Goal: Task Accomplishment & Management: Manage account settings

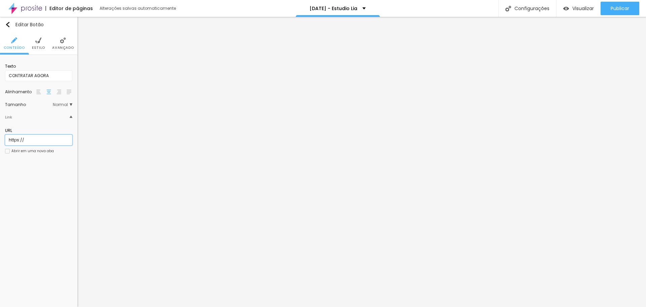
click at [33, 141] on input "https://" at bounding box center [38, 140] width 67 height 11
drag, startPoint x: 39, startPoint y: 137, endPoint x: 0, endPoint y: 137, distance: 39.4
click at [0, 137] on div "Texto CONTRATAR AGORA Alinhamento Tamanho Normal Pequeno Normal Grande Link URL…" at bounding box center [38, 111] width 77 height 112
paste input "wa.me/message/JPQ7SPWR47NRD1"
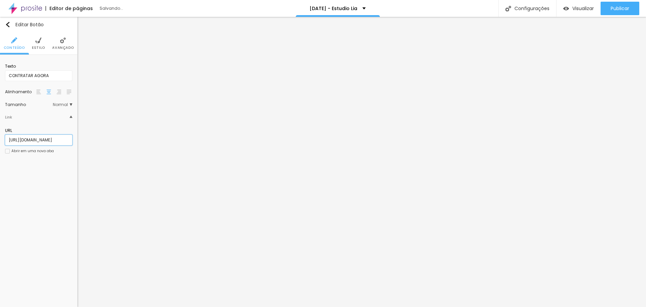
type input "[URL][DOMAIN_NAME]"
click at [33, 166] on div "Texto CONTRATAR AGORA Alinhamento Tamanho Normal Pequeno Normal Grande Link URL…" at bounding box center [38, 111] width 77 height 112
click at [67, 117] on div "Link" at bounding box center [38, 117] width 67 height 14
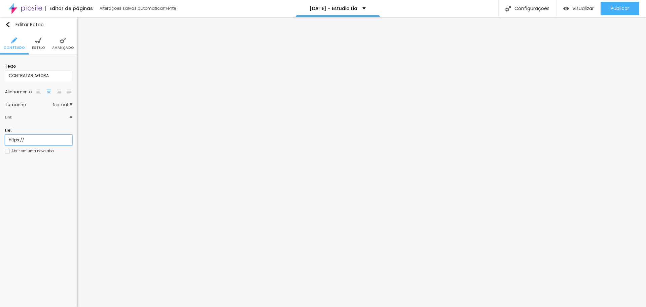
drag, startPoint x: 49, startPoint y: 141, endPoint x: 0, endPoint y: 134, distance: 49.7
click at [0, 134] on div "Texto CONTRATAR AGORA Alinhamento Tamanho Normal Pequeno Normal Grande Link URL…" at bounding box center [38, 111] width 77 height 112
paste input "wa.me/message/JPQ7SPWR47NRD1"
type input "[URL][DOMAIN_NAME]"
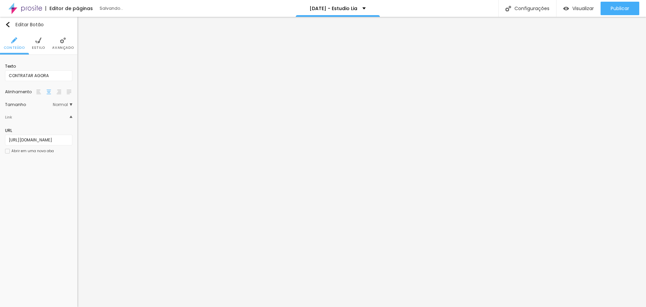
scroll to position [0, 0]
drag, startPoint x: 33, startPoint y: 138, endPoint x: 0, endPoint y: 134, distance: 32.9
click at [0, 134] on div "Texto CONTRATAR AGORA Alinhamento Tamanho Normal Pequeno Normal Grande Link URL…" at bounding box center [38, 111] width 77 height 112
paste input "wa.me/message/JPQ7SPWR47NRD1"
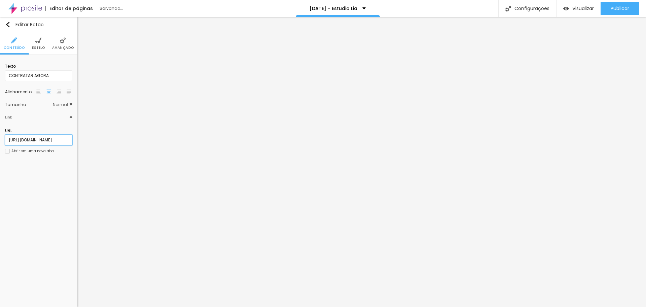
type input "[URL][DOMAIN_NAME]"
click at [41, 141] on input "https://loja.infinitepay.io/estudioliafotografia/vbj0860-ensaio-corporativo-pro…" at bounding box center [38, 140] width 67 height 11
paste input "[URL][DOMAIN_NAME]"
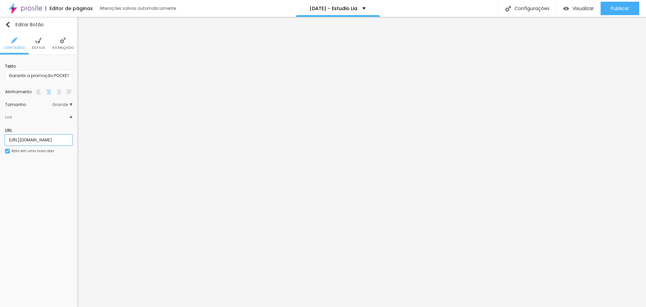
type input "[URL][DOMAIN_NAME]"
click at [21, 154] on div "URL https://wa.me/message/JPQ7SPWR47NRD1 Abrir em uma nova aba" at bounding box center [38, 142] width 67 height 37
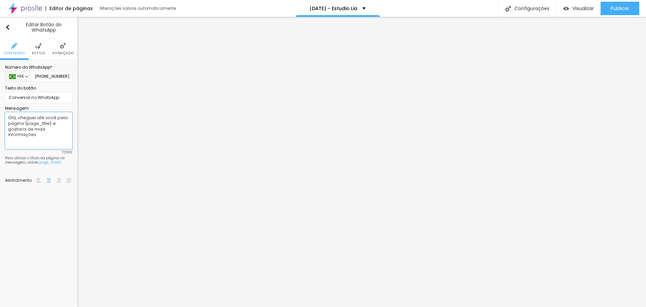
click at [43, 135] on textarea "Olá, cheguei até você pela página {page_title} e gostaria de mais informações" at bounding box center [38, 130] width 67 height 37
click at [618, 8] on span "Publicar" at bounding box center [620, 8] width 19 height 5
click at [529, 6] on div "Configurações" at bounding box center [527, 8] width 58 height 17
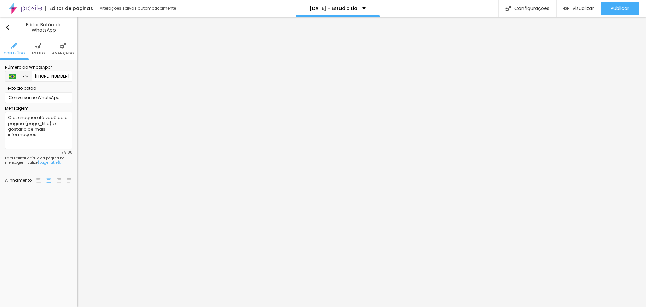
click at [40, 54] on span "Estilo" at bounding box center [38, 52] width 13 height 3
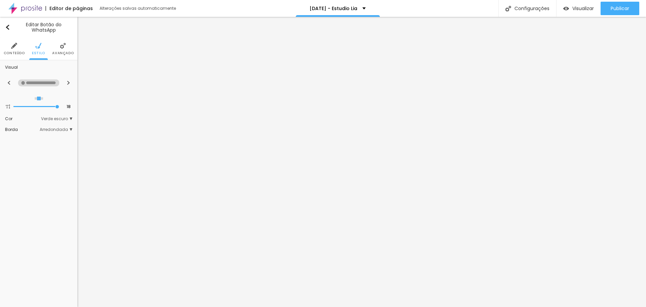
click at [59, 54] on span "Avançado" at bounding box center [63, 52] width 22 height 3
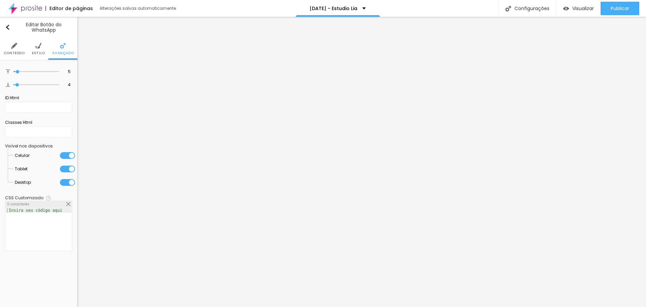
click at [23, 7] on img at bounding box center [25, 8] width 34 height 17
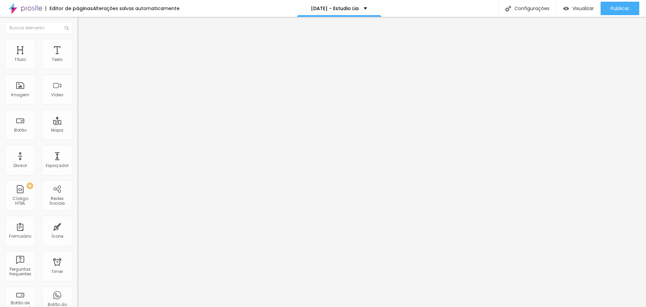
click at [77, 127] on div at bounding box center [115, 127] width 77 height 0
click at [77, 131] on div at bounding box center [115, 131] width 77 height 0
click at [77, 233] on textarea "Olá, cheguei até você pela página {page_title} e gostaria de mais informações" at bounding box center [115, 238] width 76 height 11
drag, startPoint x: 51, startPoint y: 123, endPoint x: 25, endPoint y: 123, distance: 26.3
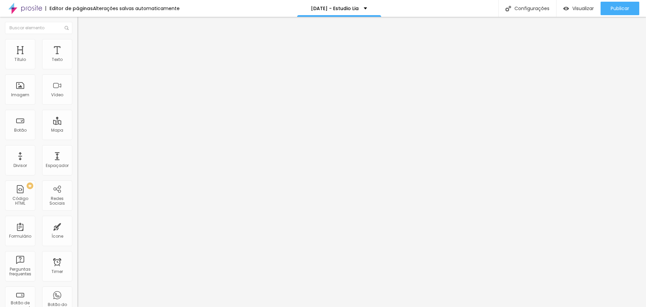
click at [77, 233] on textarea "Olá, cheguei até você pela página {page_title} e gostaria de mais informações" at bounding box center [115, 238] width 76 height 11
type textarea "Olá, cheguei até você pela página de [DATE] e gostaria de mais informações"
click at [624, 12] on div "Publicar" at bounding box center [620, 8] width 19 height 13
click at [82, 25] on img "button" at bounding box center [84, 24] width 5 height 5
click at [18, 128] on div "Botão" at bounding box center [20, 130] width 12 height 5
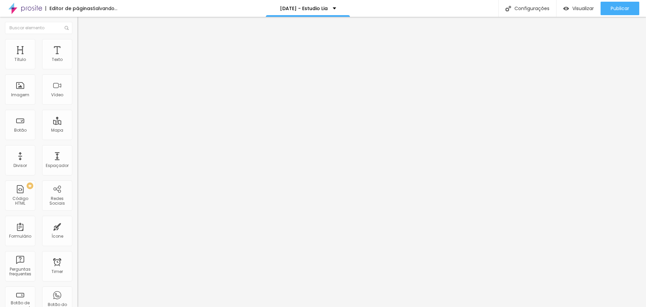
click at [77, 120] on div "Link" at bounding box center [115, 124] width 77 height 8
click at [82, 24] on img "button" at bounding box center [84, 24] width 5 height 5
drag, startPoint x: 50, startPoint y: 123, endPoint x: 26, endPoint y: 123, distance: 24.2
click at [77, 233] on textarea "Olá, cheguei até você pela página {page_title} e gostaria de mais informações" at bounding box center [115, 238] width 76 height 11
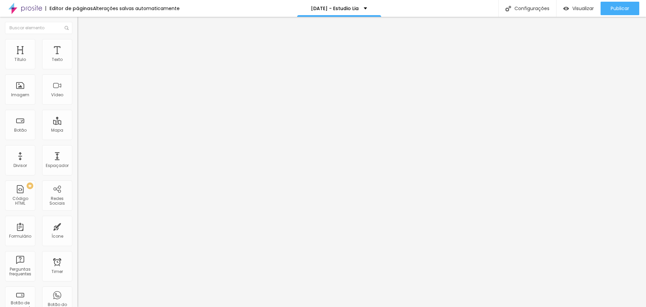
type textarea "Olá, cheguei até você pela página de [DATE] e gostaria de mais informações"
drag, startPoint x: 29, startPoint y: 96, endPoint x: 17, endPoint y: 96, distance: 11.4
click at [77, 213] on input "Conversar no WhatsApp" at bounding box center [117, 216] width 81 height 7
type input "Contratar no WhatsApp"
click at [77, 213] on input "Contratar no WhatsApp" at bounding box center [117, 216] width 81 height 7
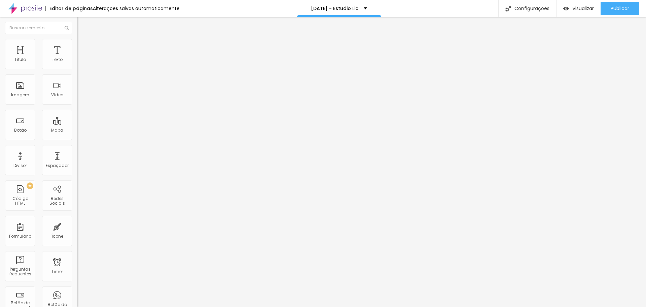
click at [77, 213] on input "Contratar no WhatsApp" at bounding box center [117, 216] width 81 height 7
drag, startPoint x: 51, startPoint y: 123, endPoint x: 26, endPoint y: 122, distance: 24.9
click at [77, 233] on textarea "Olá, cheguei até você pela página {page_title} e gostaria de mais informações" at bounding box center [115, 238] width 76 height 11
type textarea "Olá, cheguei até você pela página de [DATE] e gostaria de mais informações"
drag, startPoint x: 29, startPoint y: 98, endPoint x: 17, endPoint y: 95, distance: 12.5
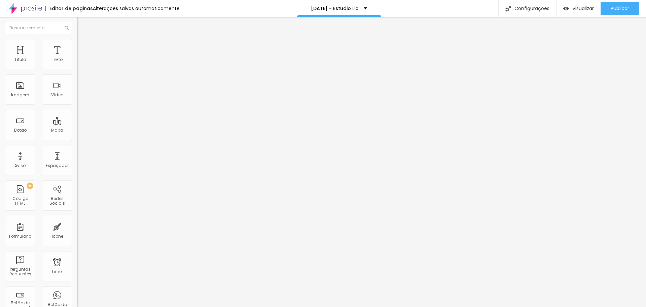
click at [77, 213] on input "Conversar no WhatsApp" at bounding box center [117, 216] width 81 height 7
type input "Contratar no WhatsApp"
click at [77, 44] on img at bounding box center [80, 47] width 6 height 6
type input "18"
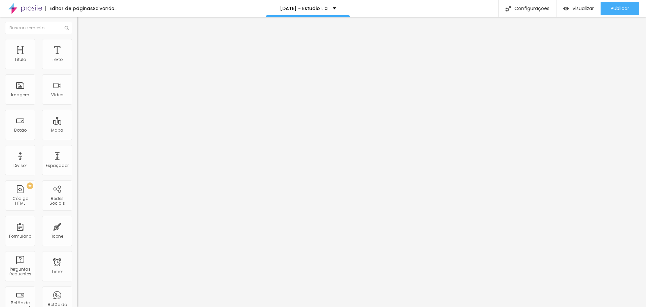
drag, startPoint x: 24, startPoint y: 106, endPoint x: 156, endPoint y: 105, distance: 131.9
type input "18"
click at [121, 201] on input "range" at bounding box center [98, 203] width 43 height 5
click at [77, 221] on span "Verde claro" at bounding box center [89, 224] width 24 height 6
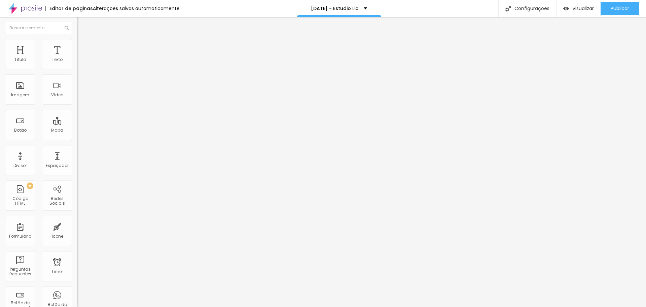
click at [77, 239] on span "Arredondada" at bounding box center [91, 242] width 28 height 6
click at [77, 247] on span "Curvada" at bounding box center [86, 250] width 19 height 6
click at [77, 110] on button at bounding box center [81, 113] width 9 height 7
radio input "false"
click at [80, 111] on img at bounding box center [82, 113] width 4 height 4
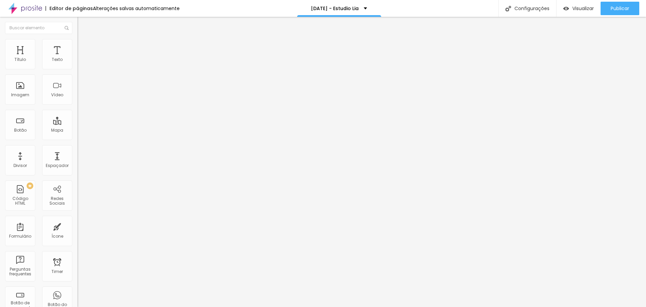
radio input "false"
radio input "true"
click at [80, 111] on img at bounding box center [82, 113] width 4 height 4
radio input "true"
radio input "false"
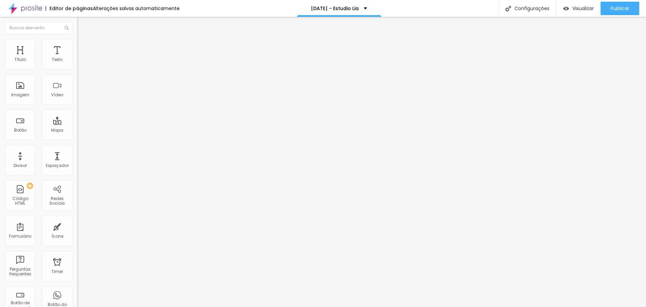
click at [77, 56] on li "Avançado" at bounding box center [115, 54] width 77 height 7
click at [83, 45] on span "Conteúdo" at bounding box center [93, 42] width 21 height 6
click at [83, 46] on span "Estilo" at bounding box center [88, 44] width 10 height 6
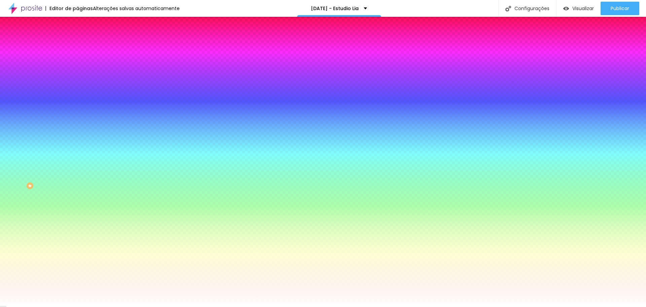
click at [77, 46] on img at bounding box center [80, 49] width 6 height 6
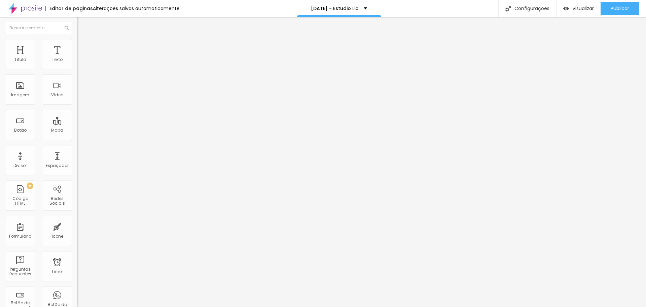
type input "5"
type input "50"
type input "45"
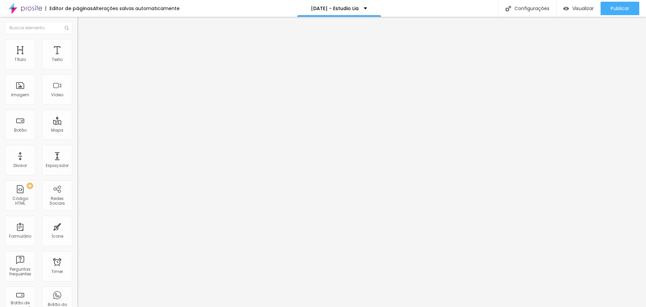
type input "45"
type input "40"
type input "35"
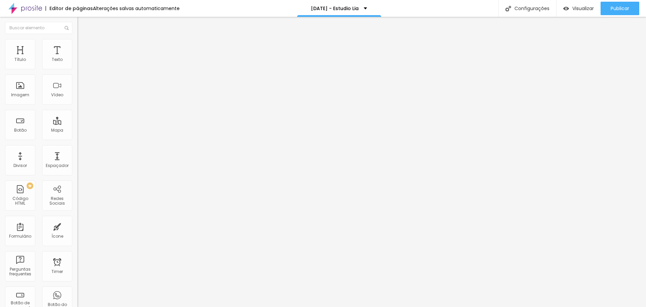
type input "30"
type input "25"
type input "20"
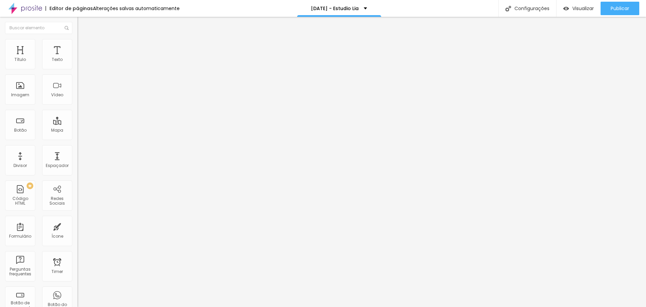
type input "20"
type input "15"
type input "10"
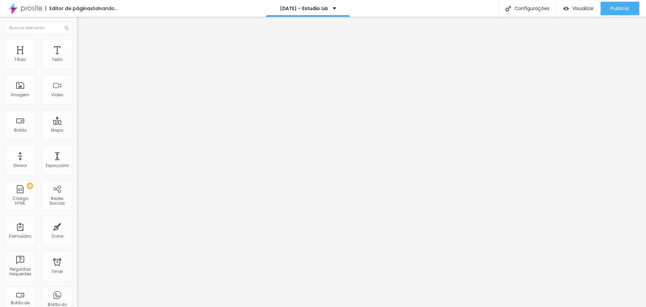
type input "5"
type input "0"
type input "5"
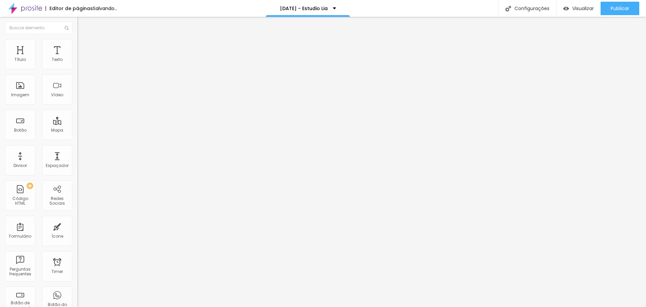
type input "5"
drag, startPoint x: 14, startPoint y: 66, endPoint x: 18, endPoint y: 66, distance: 3.4
type input "5"
click at [77, 131] on input "range" at bounding box center [98, 133] width 43 height 5
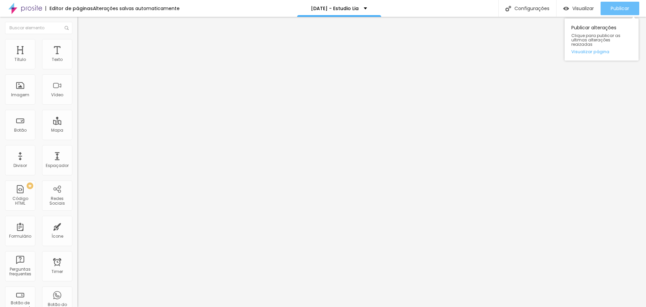
click at [625, 9] on span "Publicar" at bounding box center [620, 8] width 19 height 5
click at [77, 131] on div at bounding box center [115, 131] width 77 height 0
click at [623, 9] on span "Publicar" at bounding box center [620, 8] width 19 height 5
click at [621, 8] on span "Publicar" at bounding box center [620, 8] width 19 height 5
click at [77, 213] on input "Conversar no WhatsApp" at bounding box center [117, 216] width 81 height 7
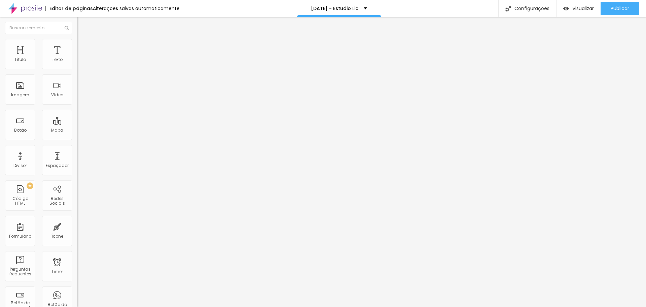
drag, startPoint x: 60, startPoint y: 97, endPoint x: 0, endPoint y: 81, distance: 61.9
click at [77, 81] on div "Número do WhatsApp * [PHONE_NUMBER] + 55 Texto do botão Conversar no WhatsApp M…" at bounding box center [115, 170] width 77 height 224
type input "Quero meu ensaio de [DATE]"
click at [77, 233] on textarea "Olá, cheguei até você pela página de [DATE] e gostaria de mais informações" at bounding box center [115, 238] width 76 height 11
drag, startPoint x: 58, startPoint y: 128, endPoint x: 15, endPoint y: 127, distance: 43.1
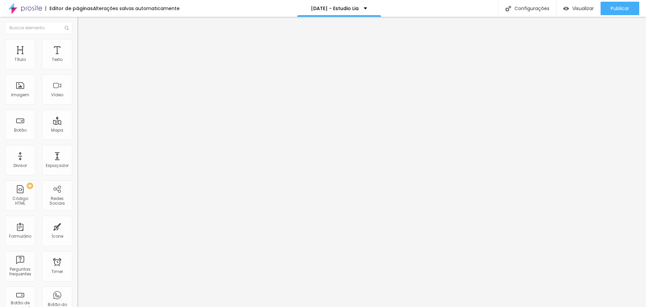
click at [77, 233] on textarea "Olá, cheguei até você pela página de [DATE] e gostaria de mais informações" at bounding box center [115, 238] width 76 height 11
type textarea "Olá, cheguei até você pela página de [DATE] e gostaria de agendar meu ensaio"
click at [77, 233] on textarea "Olá, cheguei até você pela página de [DATE] e gostaria de mais informações" at bounding box center [115, 238] width 76 height 11
drag, startPoint x: 55, startPoint y: 130, endPoint x: 3, endPoint y: 132, distance: 52.5
click at [77, 132] on div "Número do WhatsApp * [PHONE_NUMBER] + 55 Texto do botão Contratar no WhatsApp M…" at bounding box center [115, 170] width 77 height 224
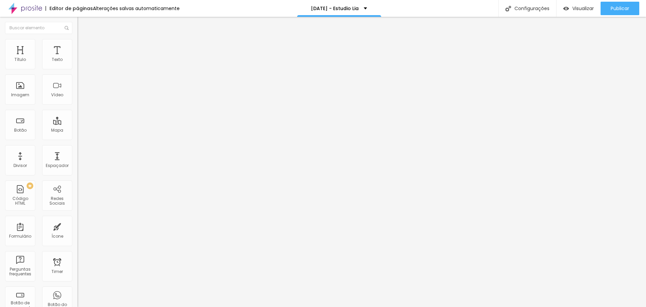
type textarea "Olá, cheguei até você pela página de [DATE] e gostaria de garantir meu ensaio p…"
click at [83, 46] on span "Estilo" at bounding box center [88, 44] width 10 height 6
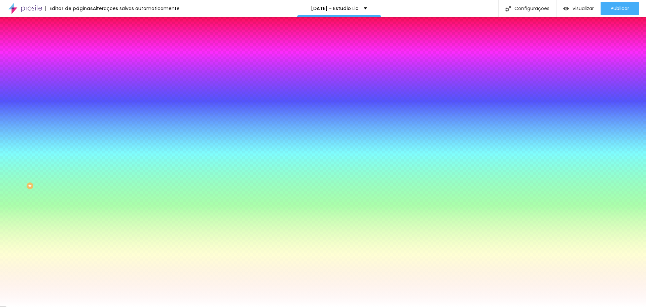
click at [77, 39] on li "Conteúdo" at bounding box center [115, 35] width 77 height 7
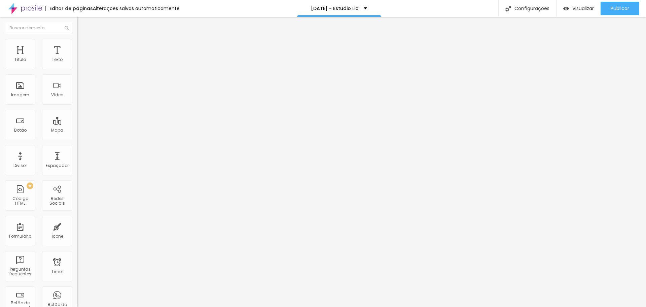
click at [81, 62] on span "Trocar icone" at bounding box center [96, 59] width 30 height 6
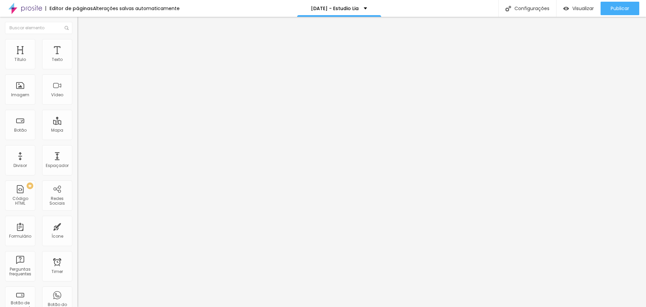
click at [82, 22] on img "button" at bounding box center [84, 24] width 5 height 5
click at [77, 43] on li "Estilo" at bounding box center [115, 42] width 77 height 7
click at [81, 62] on icon "button" at bounding box center [82, 60] width 3 height 3
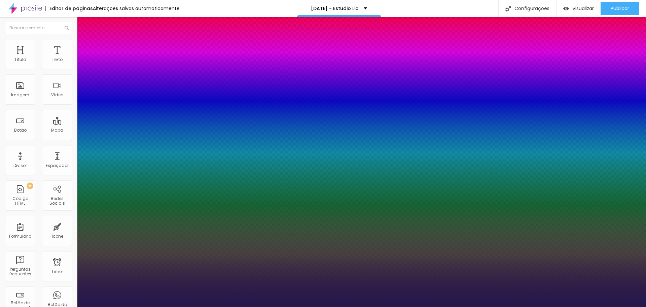
type input "1"
type input "13"
type input "1"
type input "14"
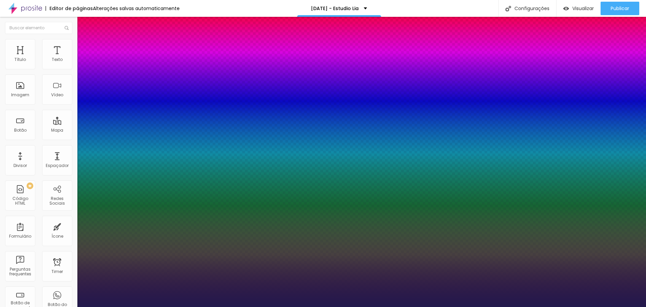
type input "14"
type input "1"
type input "15"
type input "1"
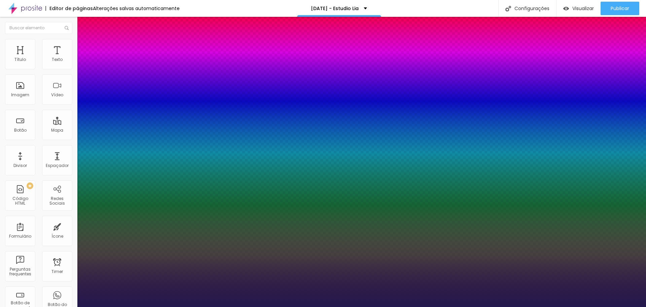
type input "16"
type input "1"
type input "17"
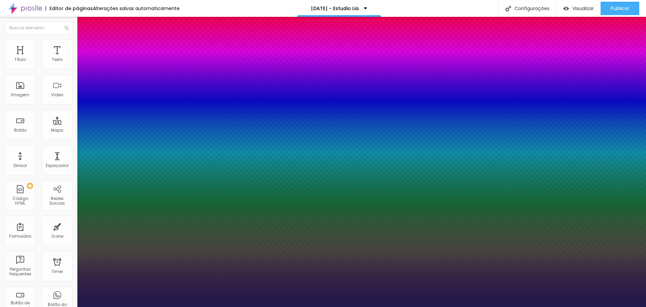
type input "1"
type input "17"
click at [218, 307] on div at bounding box center [323, 307] width 646 height 0
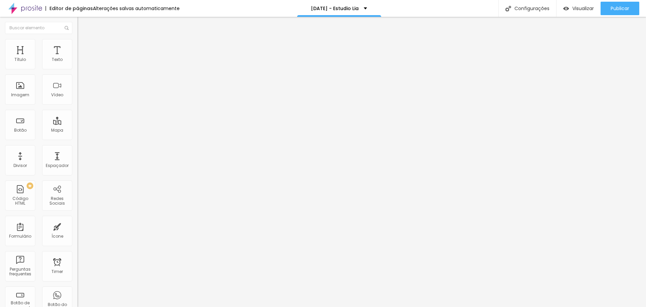
click at [80, 98] on icon "button" at bounding box center [82, 96] width 4 height 4
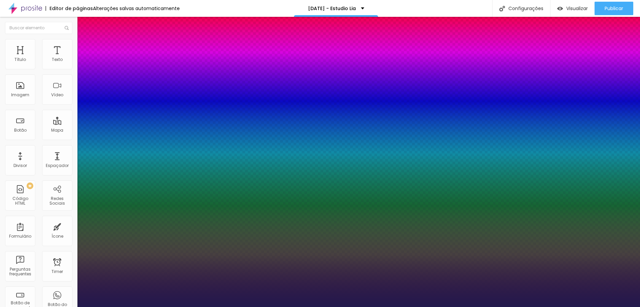
type input "1"
click at [53, 307] on div at bounding box center [320, 307] width 640 height 0
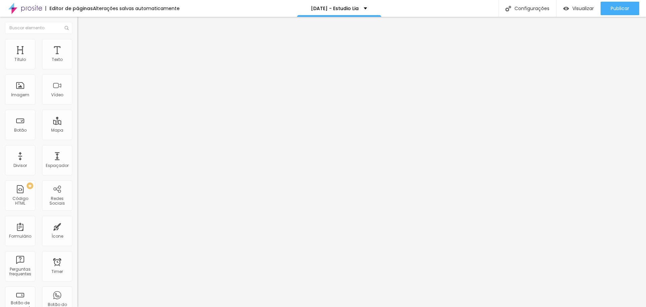
click at [77, 122] on button "button" at bounding box center [81, 118] width 9 height 7
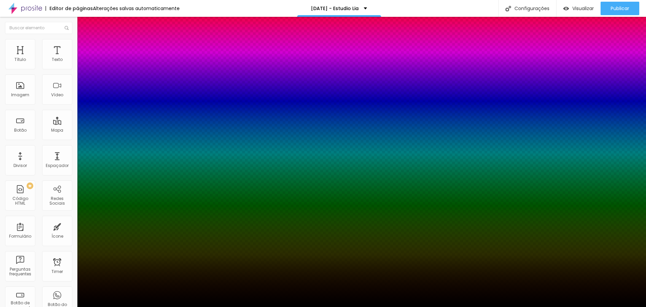
click at [124, 307] on div at bounding box center [323, 311] width 646 height 0
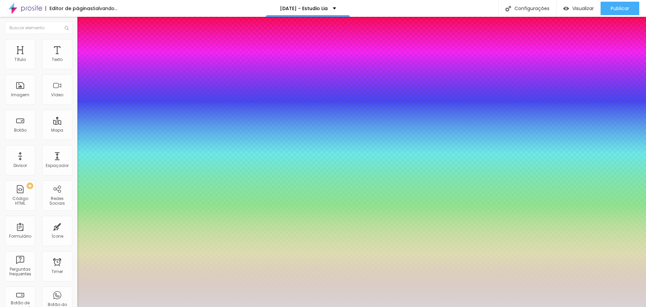
type input "#D3D3D3"
drag, startPoint x: 75, startPoint y: 203, endPoint x: 61, endPoint y: 208, distance: 14.8
click at [61, 208] on body "Editor de páginas Salvando... [DATE] - Estudio Lia Configurações Configurações …" at bounding box center [323, 153] width 646 height 307
type input "33"
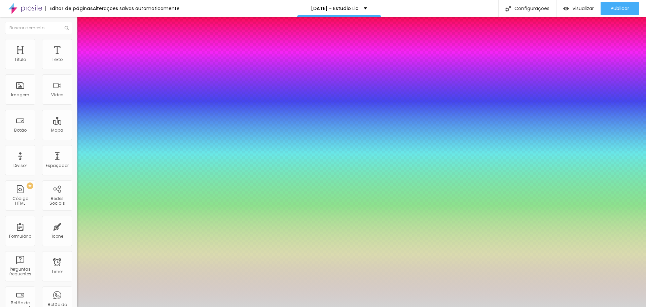
type input "41"
type input "39"
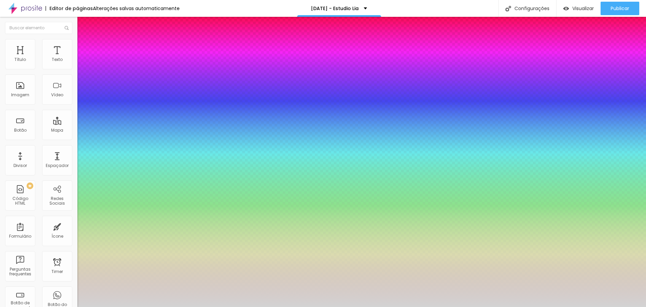
type input "37"
click at [132, 307] on div at bounding box center [323, 307] width 646 height 0
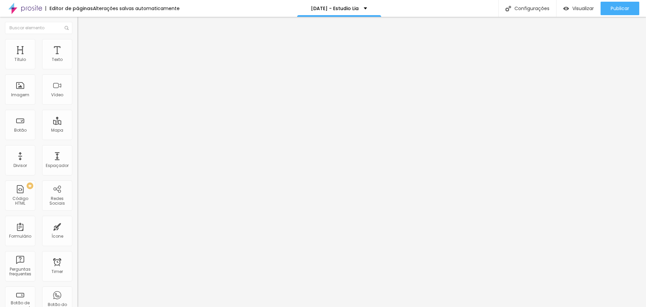
click at [81, 62] on icon "button" at bounding box center [82, 60] width 3 height 3
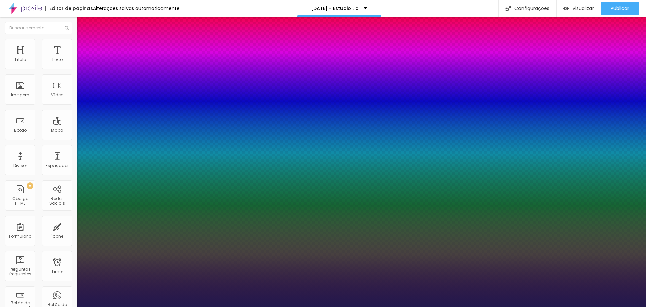
type input "1"
click at [250, 307] on div at bounding box center [323, 307] width 646 height 0
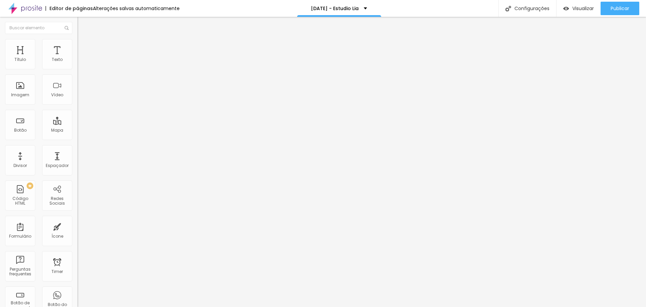
click at [77, 65] on button "button" at bounding box center [81, 61] width 9 height 7
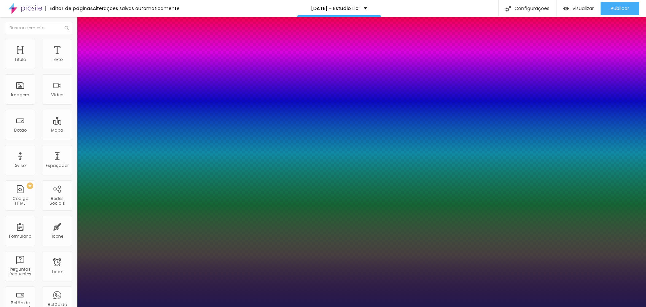
type input "1"
click at [338, 307] on div at bounding box center [323, 307] width 646 height 0
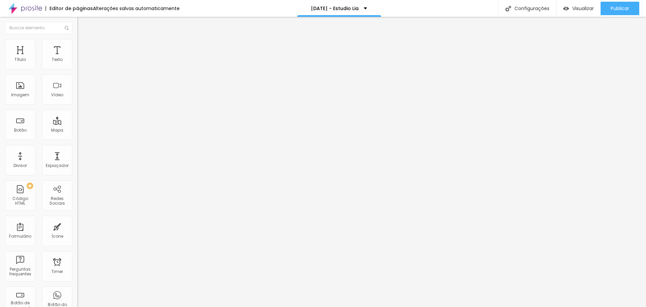
type input "0.7"
type input "0.8"
type input "1"
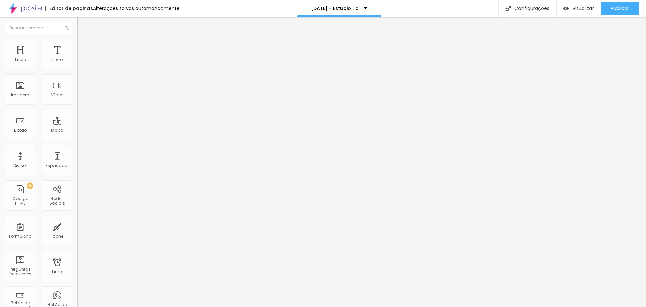
type input "1"
type input "1.1"
type input "1.3"
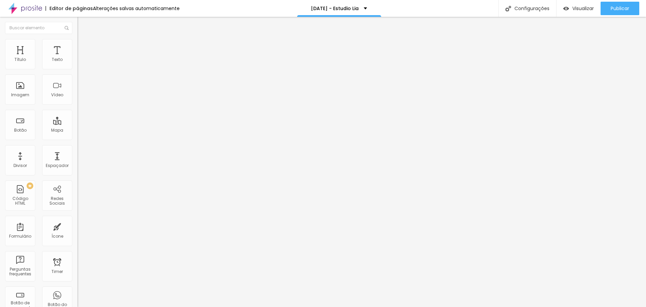
type input "1.5"
type input "1.3"
type input "1.1"
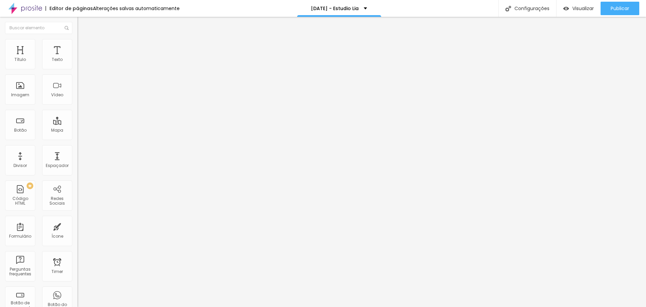
type input "1.1"
type input "0.8"
type input "0.5"
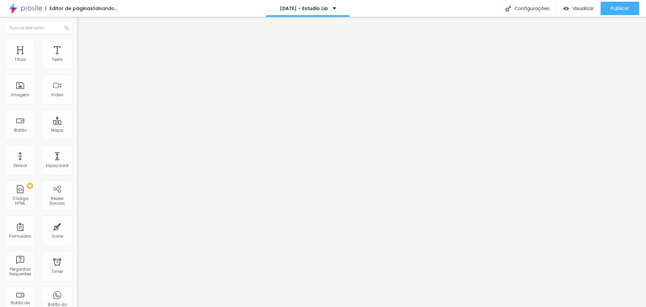
type input "0.3"
click at [77, 254] on input "range" at bounding box center [98, 256] width 43 height 5
type input "1"
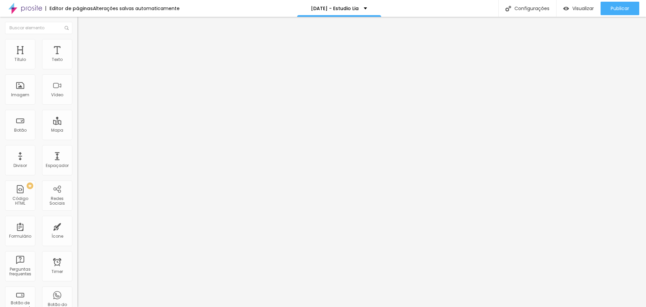
type input "1"
type input "1.1"
drag, startPoint x: 27, startPoint y: 167, endPoint x: 32, endPoint y: 166, distance: 5.3
type input "1.1"
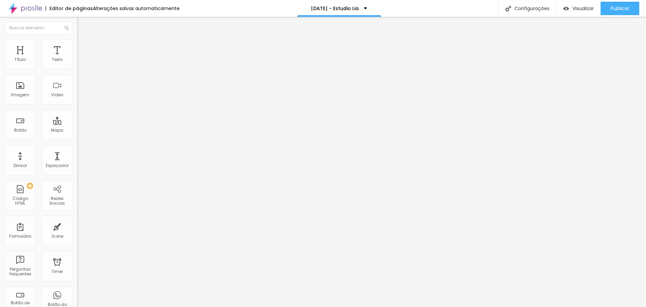
drag, startPoint x: 612, startPoint y: 9, endPoint x: 609, endPoint y: 9, distance: 3.4
click at [612, 9] on span "Publicar" at bounding box center [620, 8] width 19 height 5
click at [77, 100] on button "button" at bounding box center [81, 96] width 9 height 7
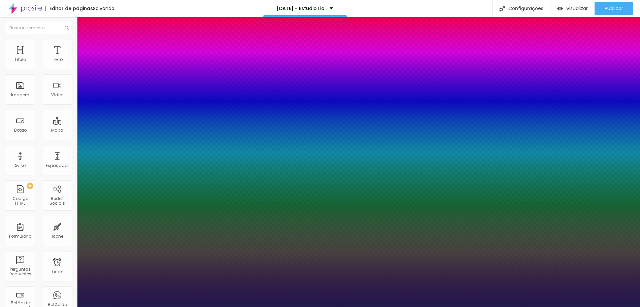
type input "1"
click at [133, 307] on div at bounding box center [320, 307] width 640 height 0
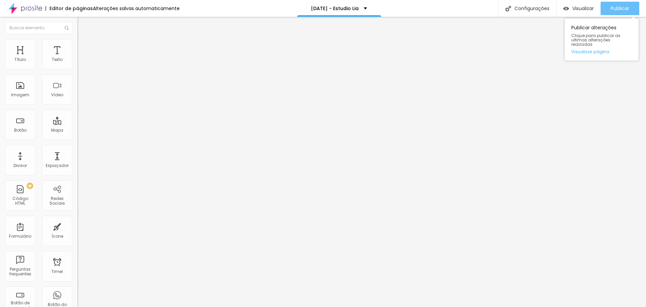
click at [625, 8] on span "Publicar" at bounding box center [620, 8] width 19 height 5
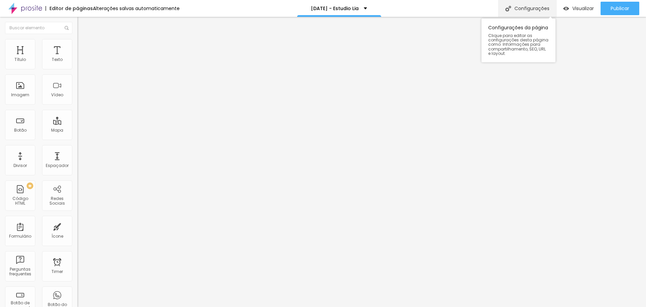
click at [525, 12] on div "Configurações" at bounding box center [527, 8] width 58 height 17
paste input "Ensaio de [DATE] | Estúdio Lia Fotografia – Mogi das Cruzes"
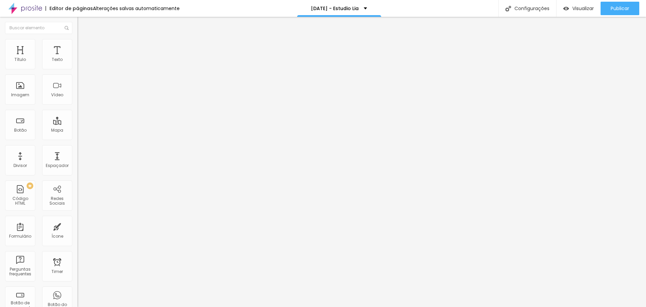
type input "Ensaio de [DATE] | Estúdio Lia Fotografia – Mogi das Cruzes"
paste textarea "Viva a magia do [DATE] com um ensaio inesquecível no Estúdio Lia Fotografia. Ce…"
drag, startPoint x: 281, startPoint y: 181, endPoint x: 325, endPoint y: 180, distance: 44.8
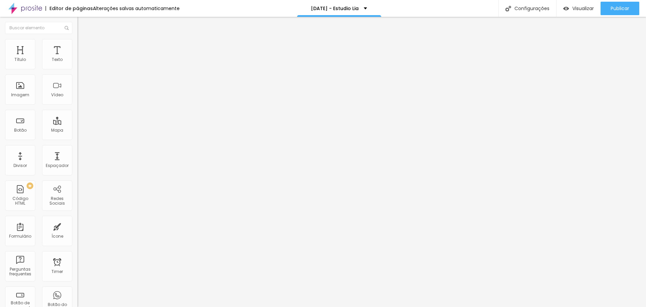
type textarea "Viva a magia do [DATE] com um ensaio inesquecível no Estúdio Lia Fotografia. Ce…"
drag, startPoint x: 262, startPoint y: 218, endPoint x: 430, endPoint y: 255, distance: 172.0
paste textarea "nsaio de [DATE] Mogi das Cruzes, fotos de [DATE], estúdio fotográfico Mogi, [PE…"
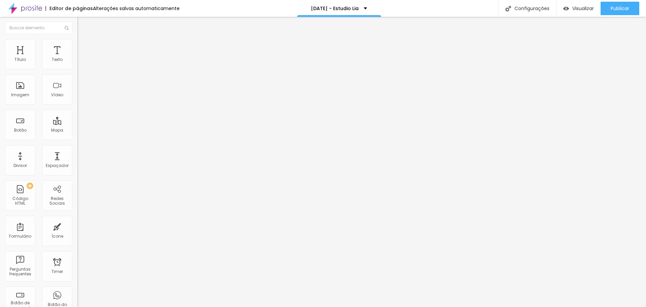
scroll to position [0, 0]
type textarea "ensaio de [DATE] Mogi das Cruzes, fotos de [DATE], estúdio fotográfico Mogi, [P…"
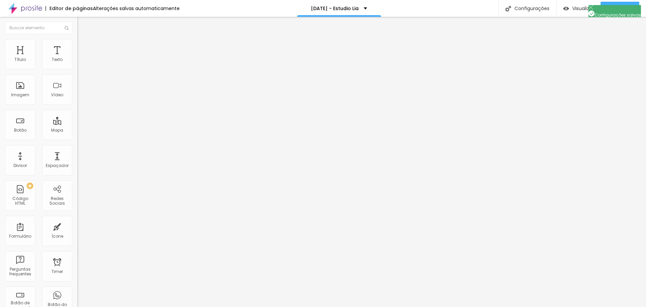
drag, startPoint x: 274, startPoint y: 191, endPoint x: 268, endPoint y: 203, distance: 13.4
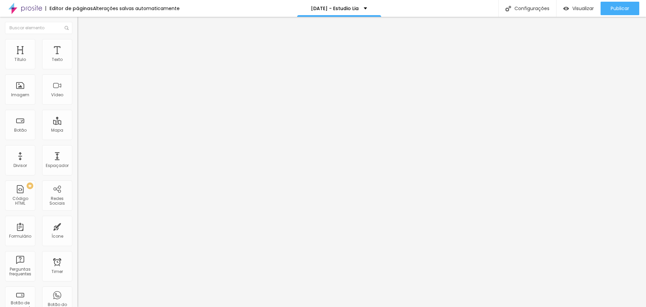
paste textarea ": Viva a magia do [DATE] com um ensaio inesquecível no Estúdio Lia Fotografia. …"
drag, startPoint x: 263, startPoint y: 225, endPoint x: 248, endPoint y: 225, distance: 15.5
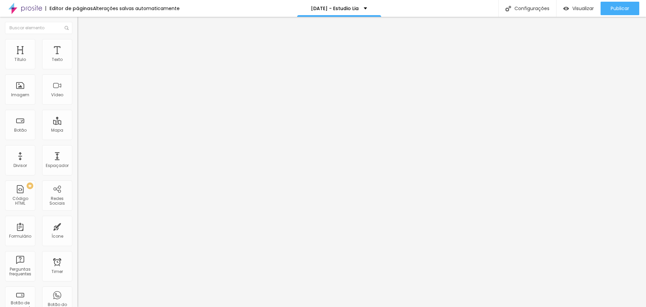
type textarea "Viva a magia do [DATE] com um ensaio inesquecível no Estúdio Lia Fotografia. Ce…"
paste input "Ensaio de [DATE] | Estúdio Lia Fotografia – Mogi das Cruzes"
type input "Ensaio de [DATE] | Estúdio Lia Fotografia – Mogi das Cruzes"
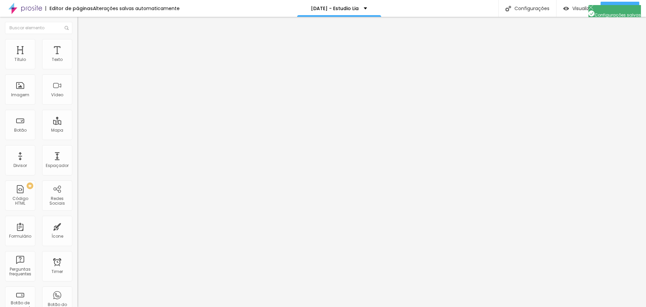
click at [77, 58] on span "Adicionar imagem" at bounding box center [98, 55] width 43 height 6
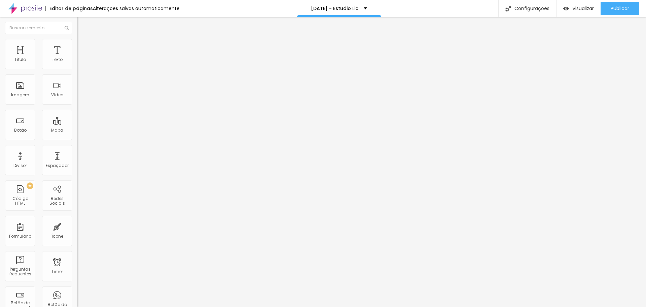
click at [77, 43] on img at bounding box center [80, 42] width 6 height 6
type input "95"
type input "10"
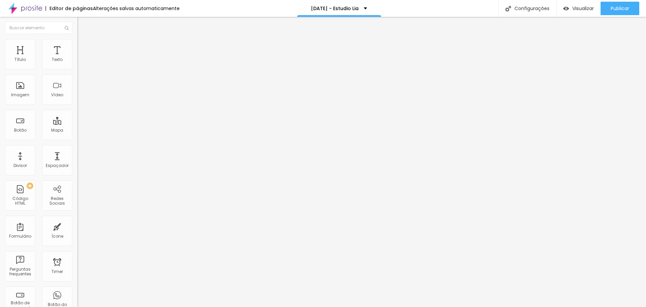
type input "10"
type input "15"
type input "35"
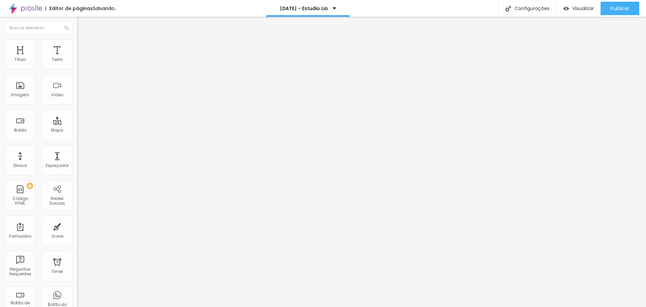
type input "70"
type input "80"
type input "75"
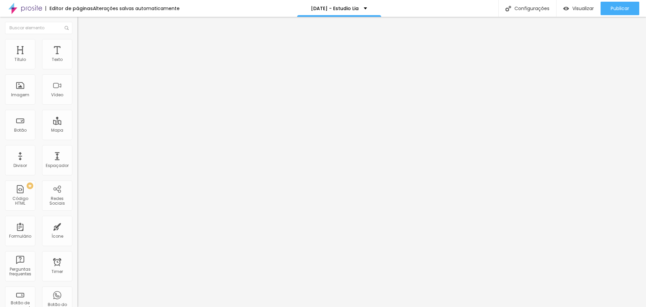
type input "75"
type input "70"
type input "65"
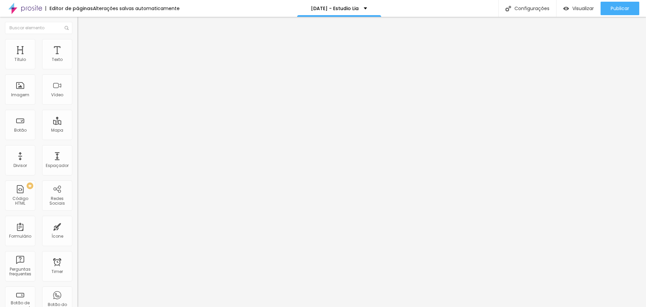
type input "60"
type input "55"
type input "60"
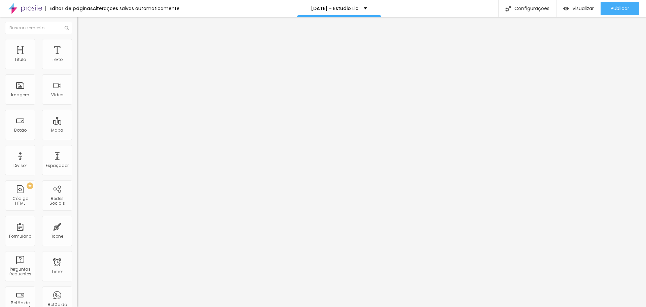
type input "60"
type input "65"
drag, startPoint x: 69, startPoint y: 72, endPoint x: 44, endPoint y: 81, distance: 26.4
type input "65"
click at [77, 69] on input "range" at bounding box center [98, 66] width 43 height 5
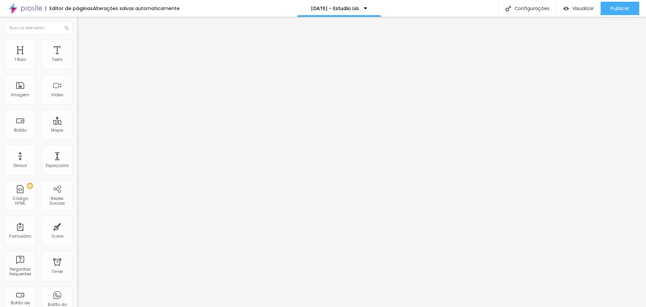
click at [77, 50] on li "Avançado" at bounding box center [115, 49] width 77 height 7
type input "5"
type input "0"
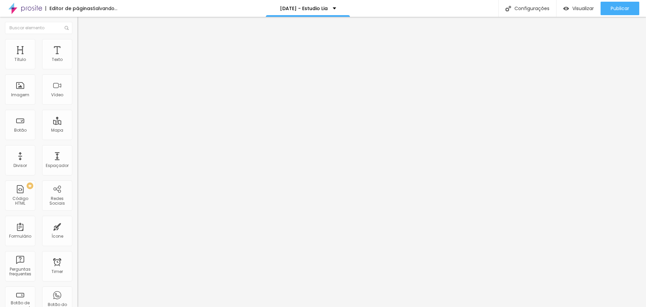
drag, startPoint x: 19, startPoint y: 68, endPoint x: 0, endPoint y: 70, distance: 18.7
type input "0"
click at [77, 131] on input "range" at bounding box center [98, 133] width 43 height 5
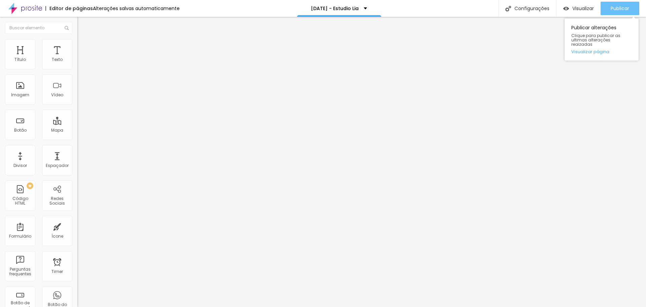
click at [611, 8] on span "Publicar" at bounding box center [620, 8] width 19 height 5
click at [77, 58] on span "Trocar imagem" at bounding box center [95, 55] width 37 height 6
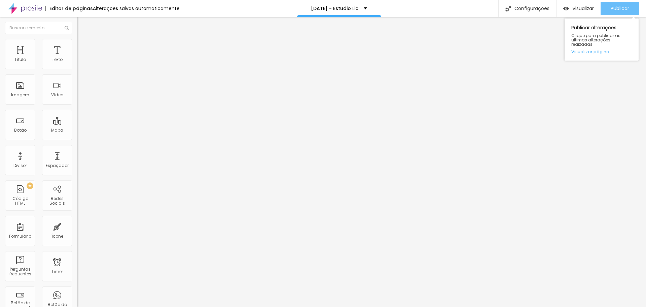
click at [617, 8] on span "Publicar" at bounding box center [620, 8] width 19 height 5
click at [83, 45] on span "Estilo" at bounding box center [88, 44] width 10 height 6
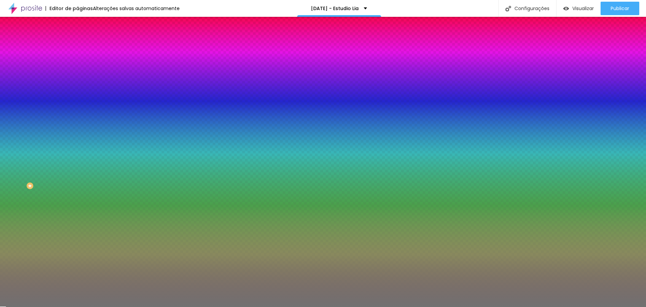
type input "9"
type input "8"
type input "7"
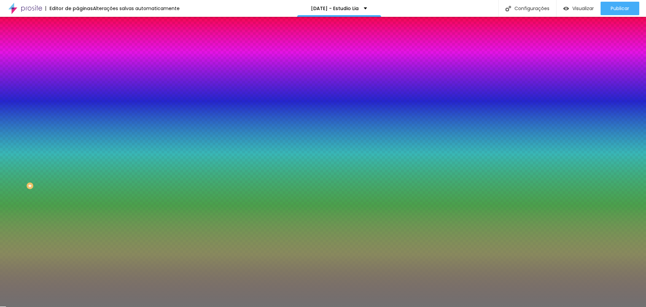
type input "7"
type input "6"
type input "5"
drag, startPoint x: 29, startPoint y: 107, endPoint x: 19, endPoint y: 109, distance: 10.0
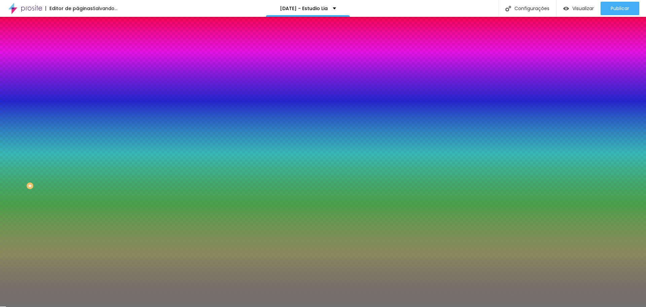
type input "5"
click at [77, 105] on input "range" at bounding box center [98, 101] width 43 height 5
type input "54"
type input "57"
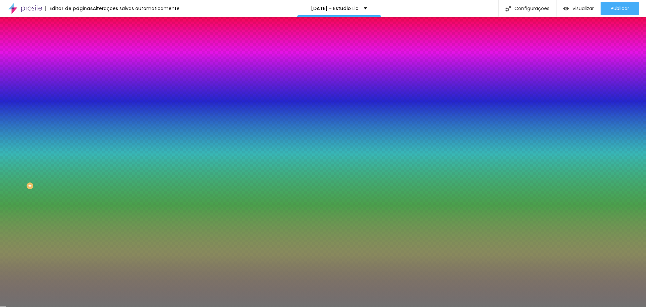
type input "57"
type input "68"
type input "71"
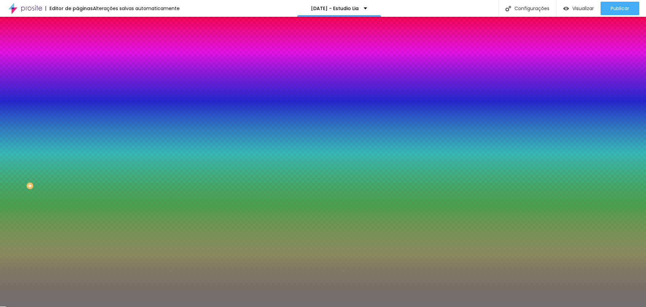
type input "97"
type input "100"
drag, startPoint x: 37, startPoint y: 87, endPoint x: 92, endPoint y: 87, distance: 55.2
type input "100"
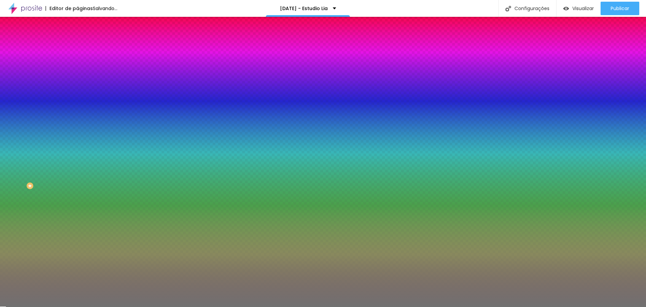
click at [92, 87] on input "range" at bounding box center [98, 84] width 43 height 5
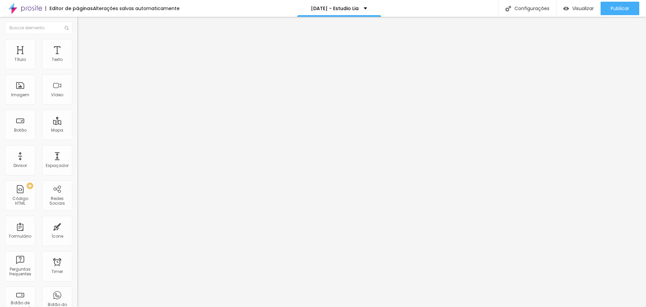
click at [83, 46] on span "Estilo" at bounding box center [88, 44] width 10 height 6
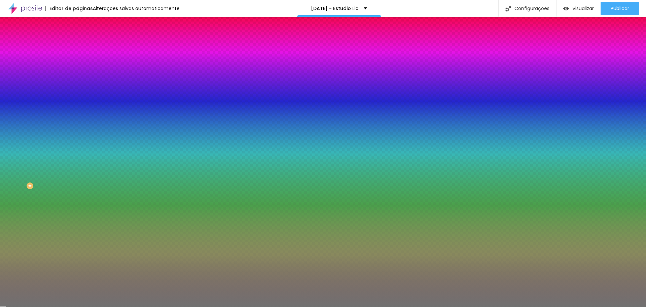
type input "54"
type input "69"
type input "100"
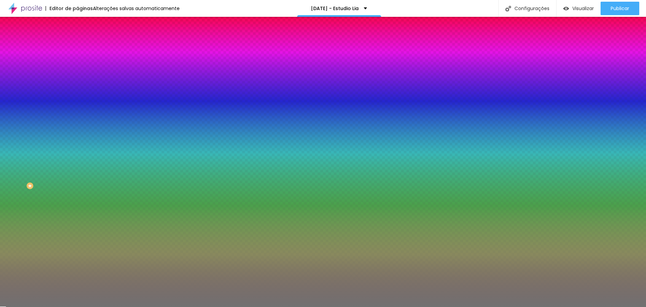
drag, startPoint x: 35, startPoint y: 88, endPoint x: 82, endPoint y: 94, distance: 47.5
type input "100"
click at [82, 88] on input "range" at bounding box center [98, 84] width 43 height 5
type input "9"
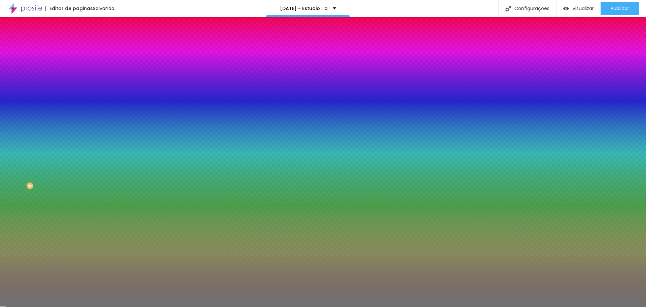
type input "8"
type input "7"
type input "6"
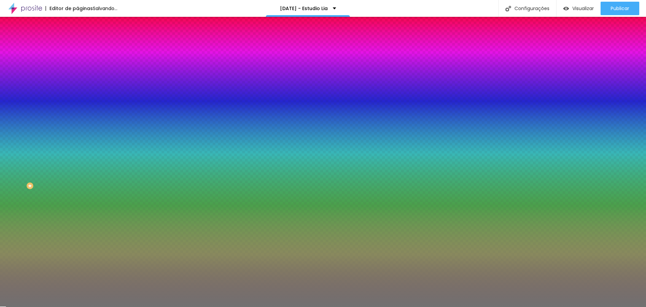
type input "6"
type input "5"
type input "6"
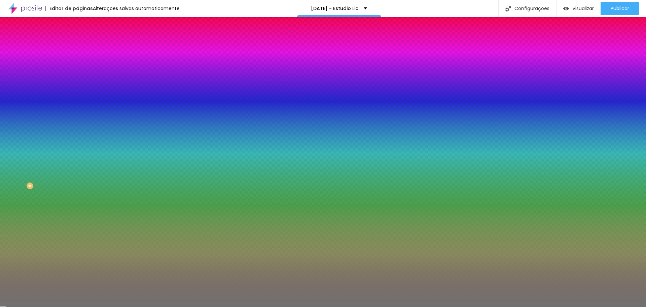
type input "8"
type input "12"
type input "10"
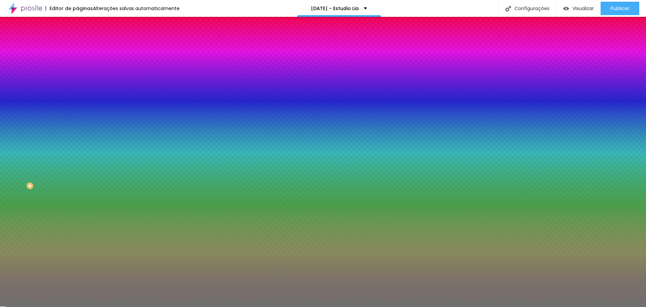
type input "10"
type input "9"
type input "8"
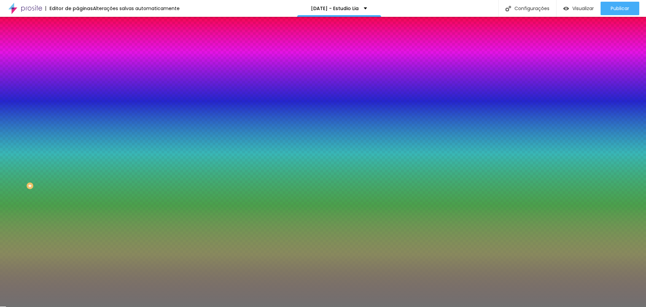
type input "7"
type input "6"
type input "5"
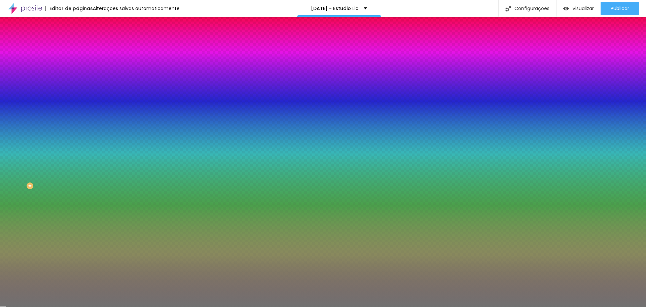
type input "5"
type input "4"
type input "5"
drag, startPoint x: 31, startPoint y: 107, endPoint x: 19, endPoint y: 112, distance: 13.1
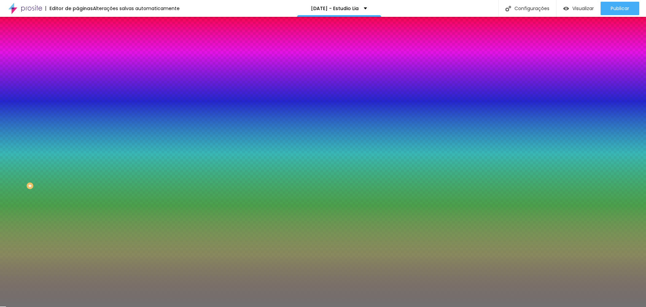
type input "5"
click at [77, 105] on input "range" at bounding box center [98, 101] width 43 height 5
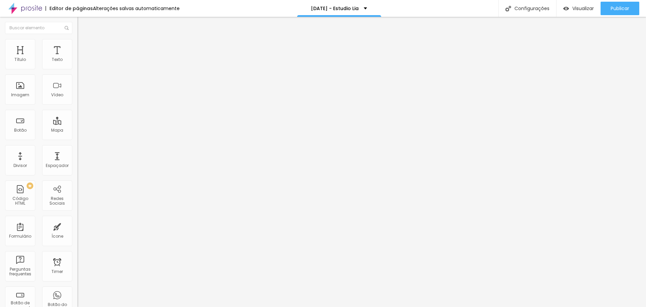
click at [83, 47] on span "Avançado" at bounding box center [94, 50] width 22 height 6
click at [83, 46] on span "Estilo" at bounding box center [88, 44] width 10 height 6
click at [77, 79] on span "Sólido" at bounding box center [83, 79] width 13 height 6
click at [83, 47] on span "Avançado" at bounding box center [94, 50] width 22 height 6
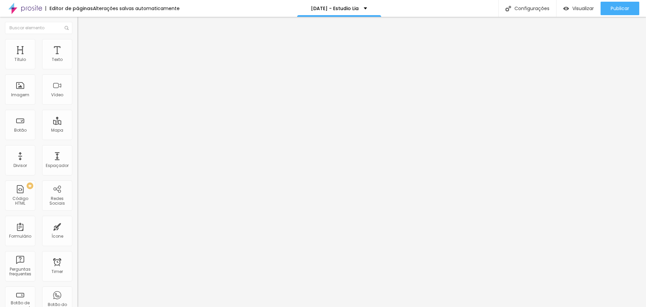
click at [83, 46] on span "Estilo" at bounding box center [88, 44] width 10 height 6
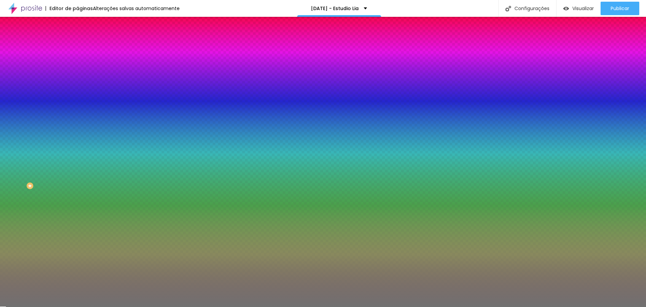
type input "9"
type input "8"
drag, startPoint x: 29, startPoint y: 107, endPoint x: 18, endPoint y: 109, distance: 11.0
click at [77, 105] on input "range" at bounding box center [98, 101] width 43 height 5
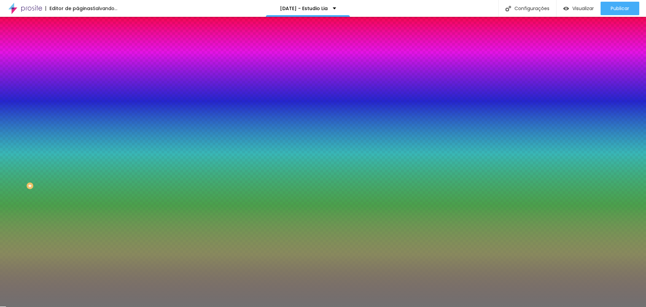
drag, startPoint x: 35, startPoint y: 87, endPoint x: 87, endPoint y: 89, distance: 52.5
click at [87, 88] on input "range" at bounding box center [98, 84] width 43 height 5
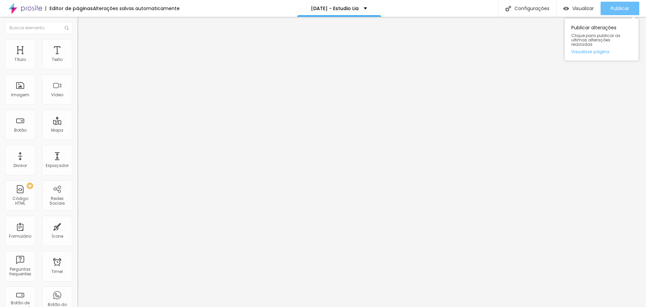
click at [614, 6] on span "Publicar" at bounding box center [620, 8] width 19 height 5
click at [77, 61] on span "Encaixotado" at bounding box center [90, 59] width 26 height 6
click at [77, 72] on span "Completo" at bounding box center [87, 69] width 21 height 6
click at [618, 8] on span "Publicar" at bounding box center [620, 8] width 19 height 5
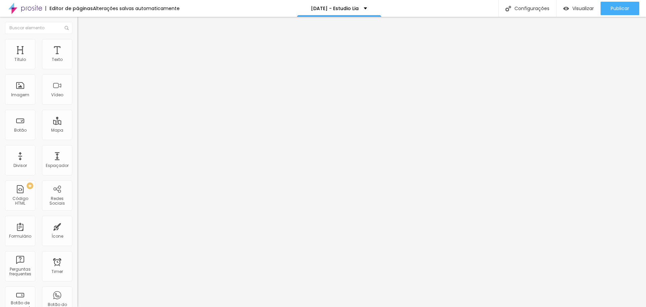
click at [77, 65] on button "button" at bounding box center [81, 61] width 9 height 7
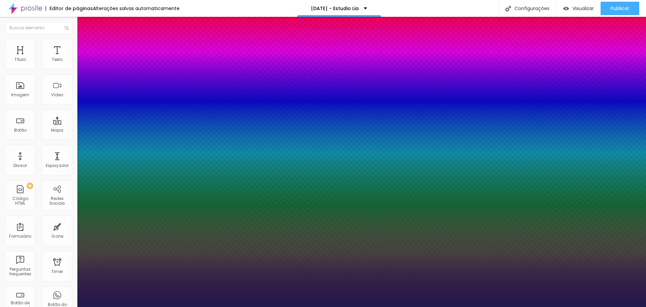
drag, startPoint x: 91, startPoint y: 114, endPoint x: 95, endPoint y: 115, distance: 4.1
click at [310, 307] on div at bounding box center [323, 307] width 646 height 0
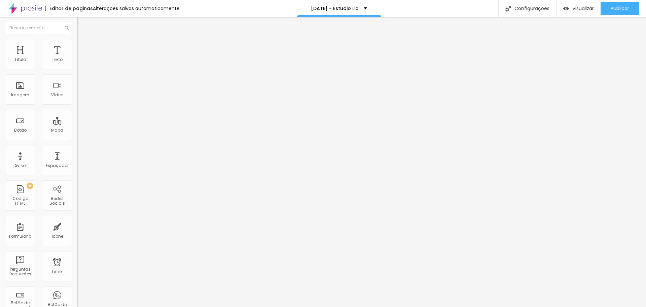
click at [77, 65] on button "button" at bounding box center [81, 61] width 9 height 7
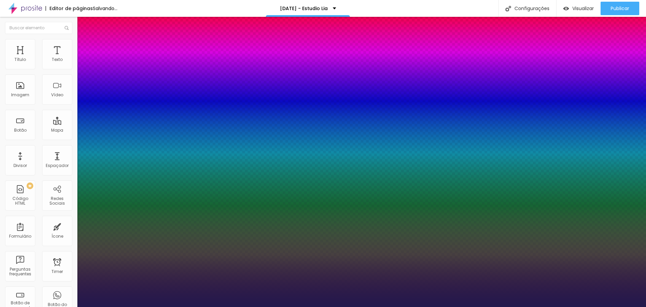
click at [492, 307] on div at bounding box center [323, 307] width 646 height 0
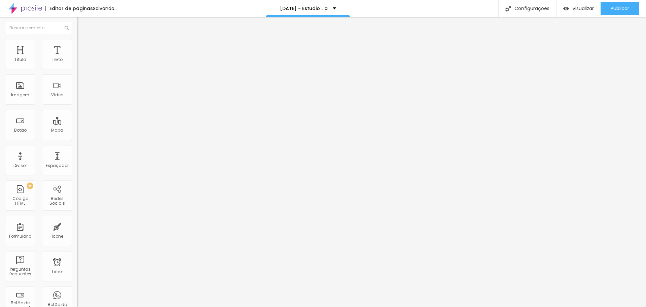
click at [80, 63] on icon "button" at bounding box center [82, 61] width 4 height 4
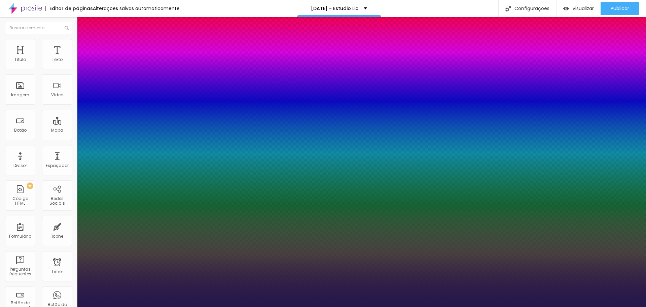
drag, startPoint x: 92, startPoint y: 114, endPoint x: 95, endPoint y: 113, distance: 3.5
click at [344, 307] on div at bounding box center [323, 307] width 646 height 0
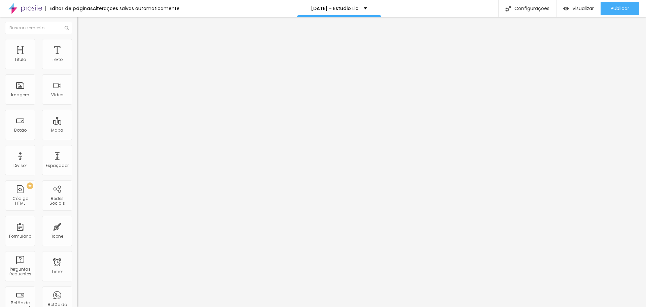
click at [81, 97] on icon "button" at bounding box center [82, 95] width 3 height 3
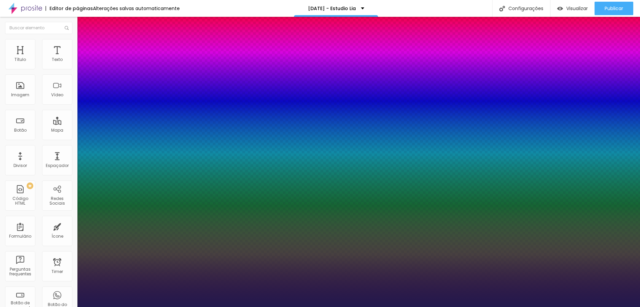
click at [338, 307] on div at bounding box center [320, 307] width 640 height 0
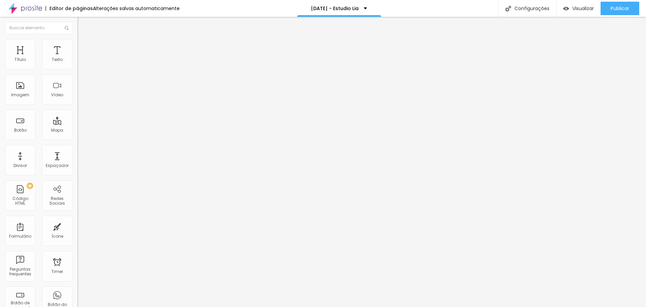
click at [80, 98] on icon "button" at bounding box center [82, 96] width 4 height 4
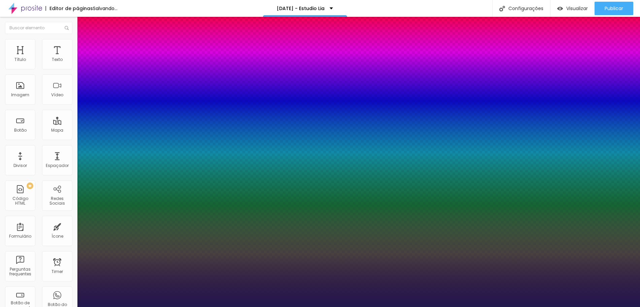
click at [538, 307] on div at bounding box center [320, 307] width 640 height 0
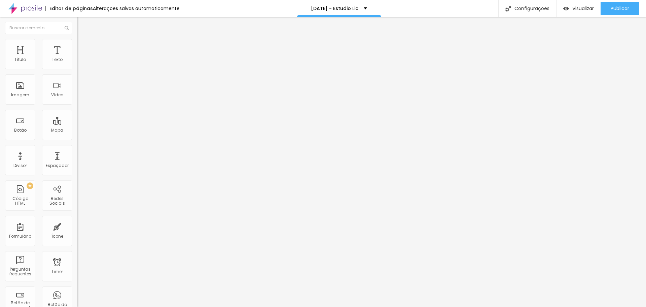
click at [80, 98] on icon "button" at bounding box center [82, 96] width 4 height 4
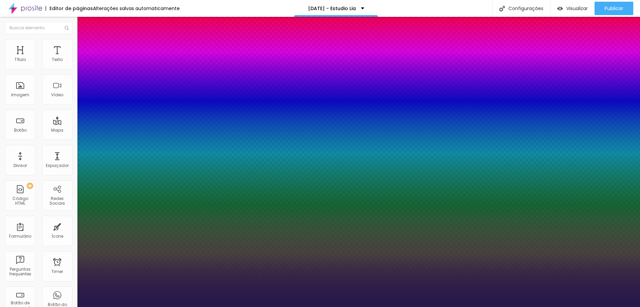
click at [620, 307] on div at bounding box center [320, 307] width 640 height 0
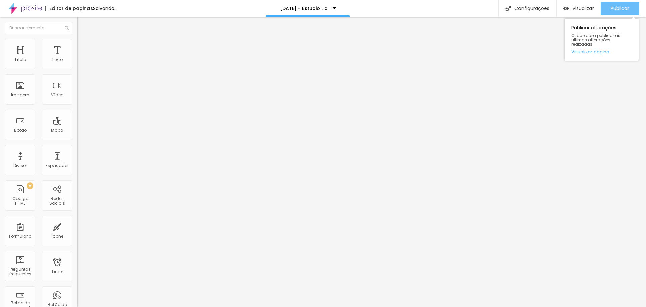
click at [619, 8] on span "Publicar" at bounding box center [620, 8] width 19 height 5
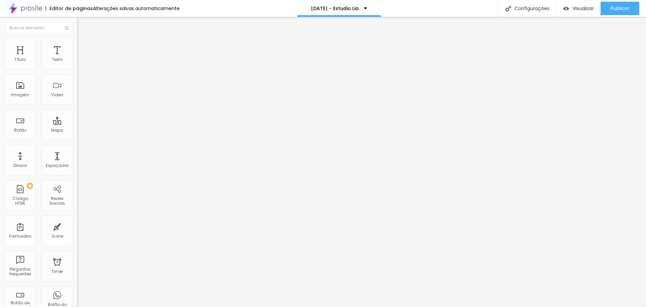
click at [83, 46] on span "Estilo" at bounding box center [88, 44] width 10 height 6
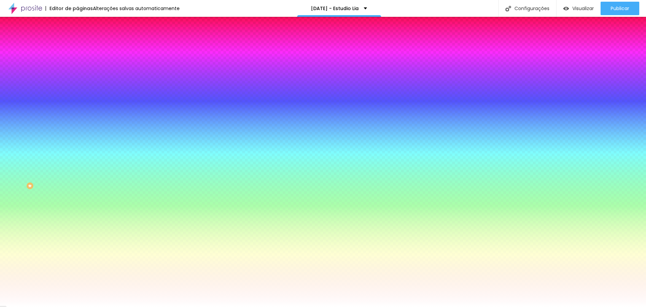
click at [77, 46] on li "Avançado" at bounding box center [115, 49] width 77 height 7
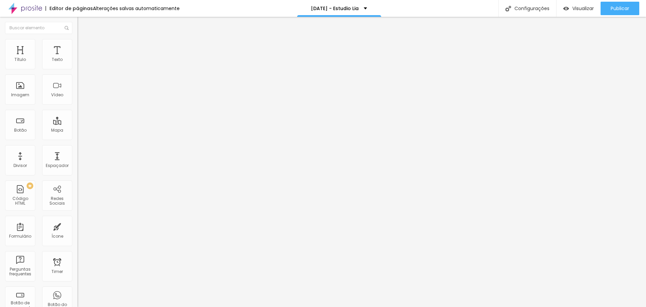
click at [77, 44] on li "Estilo" at bounding box center [115, 42] width 77 height 7
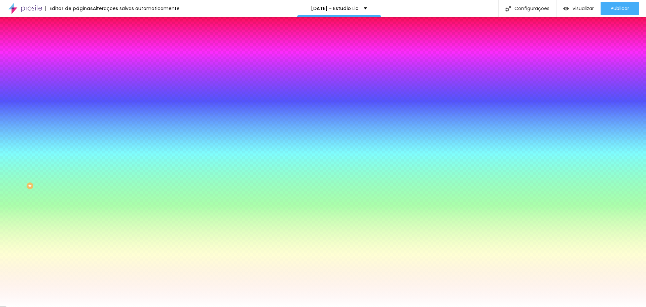
click at [83, 47] on span "Avançado" at bounding box center [94, 50] width 22 height 6
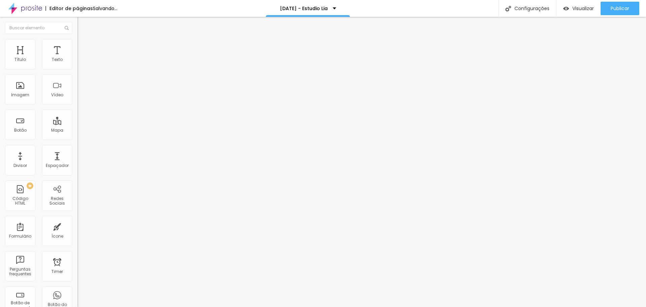
drag, startPoint x: 47, startPoint y: 65, endPoint x: 19, endPoint y: 69, distance: 27.9
click at [77, 131] on input "range" at bounding box center [98, 133] width 43 height 5
click at [83, 48] on span "Avançado" at bounding box center [94, 50] width 22 height 6
drag, startPoint x: 48, startPoint y: 67, endPoint x: 19, endPoint y: 71, distance: 29.7
click at [77, 131] on input "range" at bounding box center [98, 133] width 43 height 5
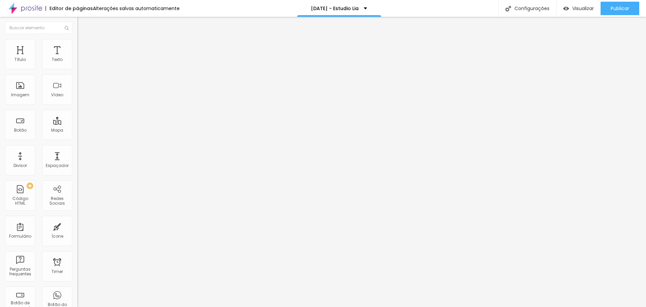
click at [77, 46] on img at bounding box center [80, 49] width 6 height 6
drag, startPoint x: 15, startPoint y: 65, endPoint x: 25, endPoint y: 64, distance: 9.8
click at [77, 131] on input "range" at bounding box center [98, 133] width 43 height 5
click at [77, 46] on img at bounding box center [80, 49] width 6 height 6
drag, startPoint x: 17, startPoint y: 65, endPoint x: 24, endPoint y: 64, distance: 7.1
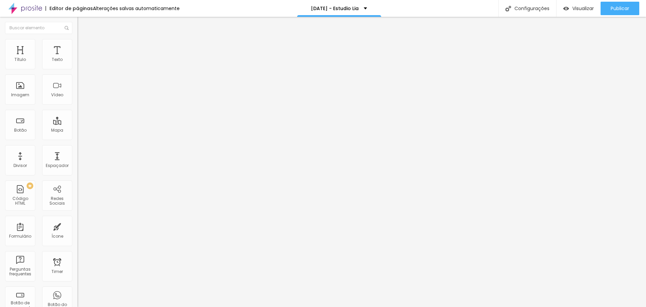
click at [77, 131] on input "range" at bounding box center [98, 133] width 43 height 5
click at [77, 46] on li "Avançado" at bounding box center [115, 49] width 77 height 7
drag, startPoint x: 41, startPoint y: 68, endPoint x: 26, endPoint y: 69, distance: 15.2
click at [77, 131] on input "range" at bounding box center [98, 133] width 43 height 5
click at [623, 8] on span "Publicar" at bounding box center [620, 8] width 19 height 5
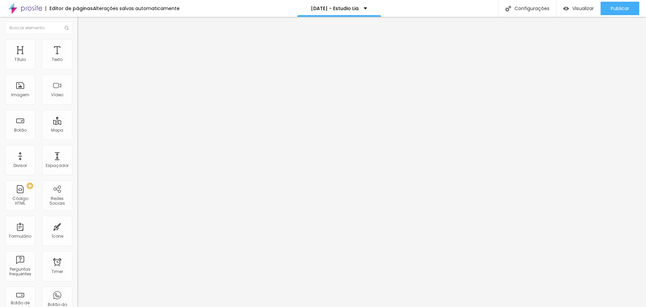
click at [77, 46] on li "Avançado" at bounding box center [115, 49] width 77 height 7
drag, startPoint x: 18, startPoint y: 79, endPoint x: 30, endPoint y: 77, distance: 12.3
click at [77, 226] on input "range" at bounding box center [98, 228] width 43 height 5
click at [616, 7] on span "Publicar" at bounding box center [620, 8] width 19 height 5
click at [77, 65] on button "button" at bounding box center [81, 61] width 9 height 7
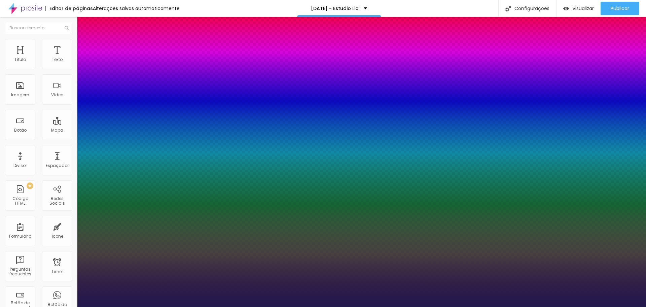
drag, startPoint x: 101, startPoint y: 115, endPoint x: 97, endPoint y: 116, distance: 4.5
click at [449, 307] on div at bounding box center [323, 307] width 646 height 0
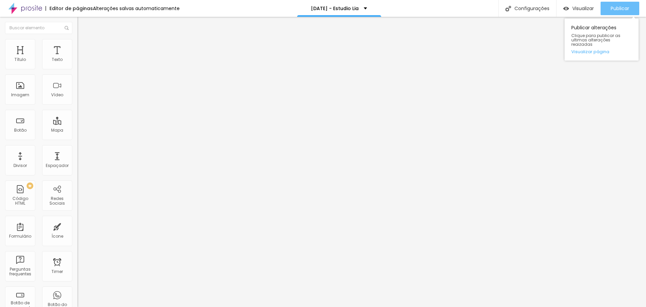
click at [619, 3] on div "Publicar" at bounding box center [620, 8] width 19 height 13
